Goal: Task Accomplishment & Management: Manage account settings

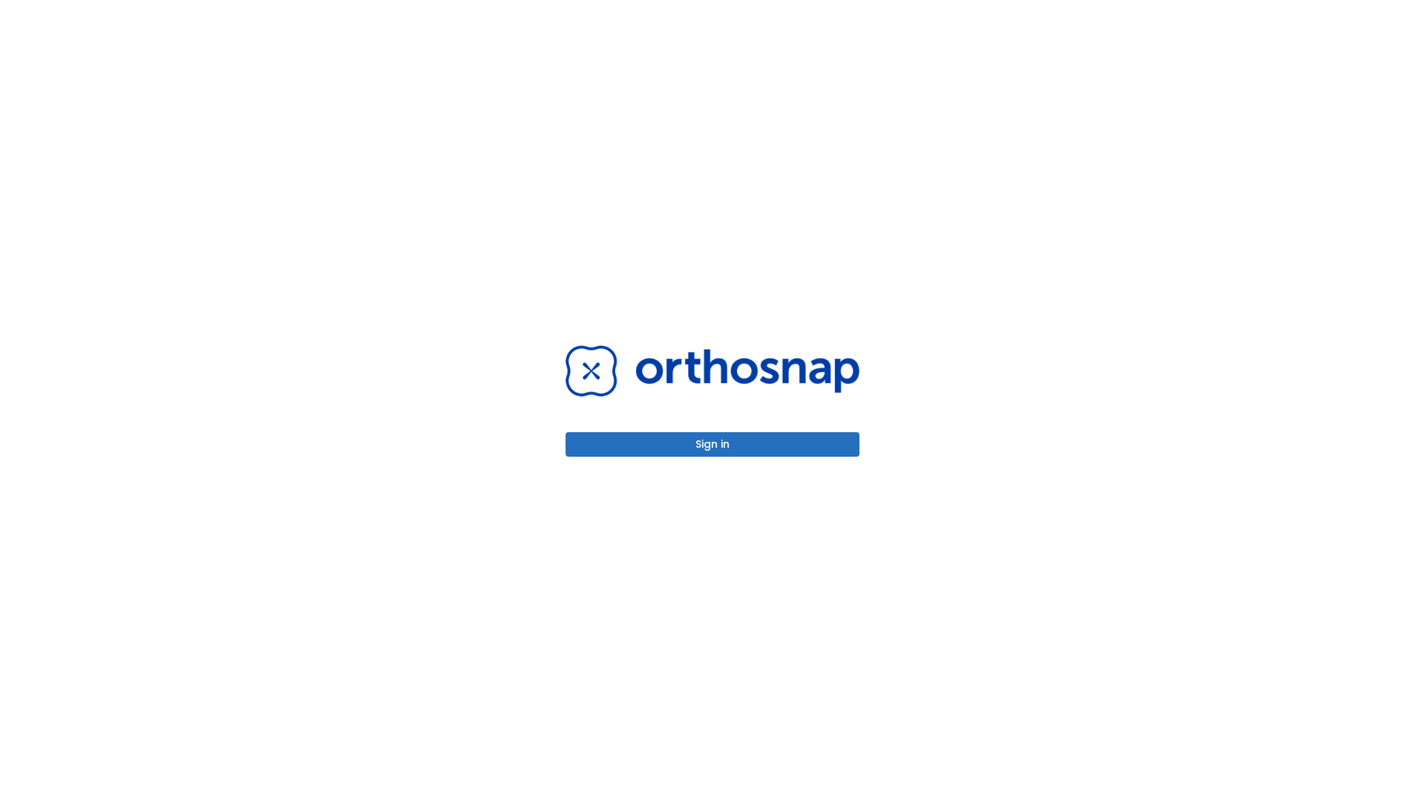
click at [713, 444] on button "Sign in" at bounding box center [713, 444] width 294 height 24
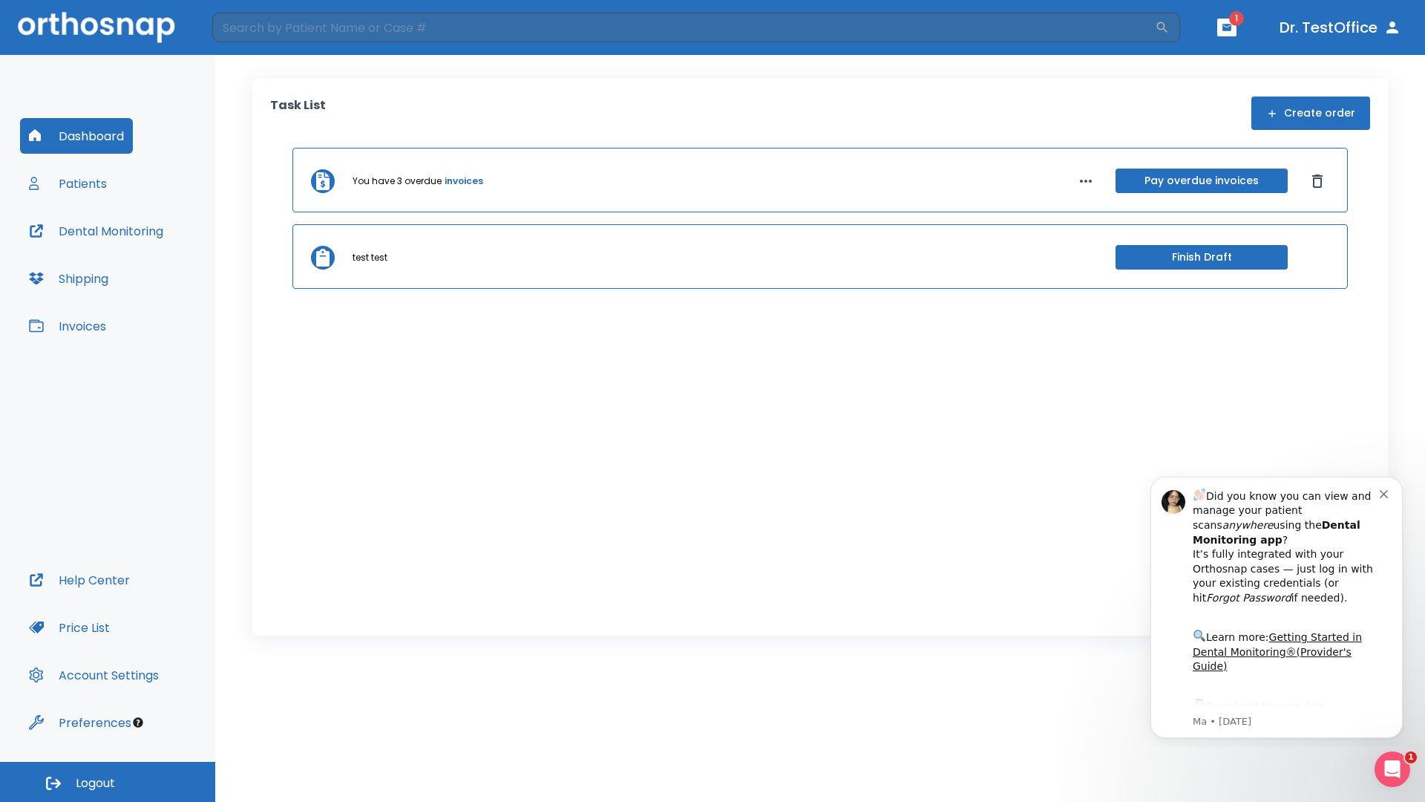
click at [108, 782] on span "Logout" at bounding box center [95, 783] width 39 height 16
